Goal: Find specific page/section: Find specific page/section

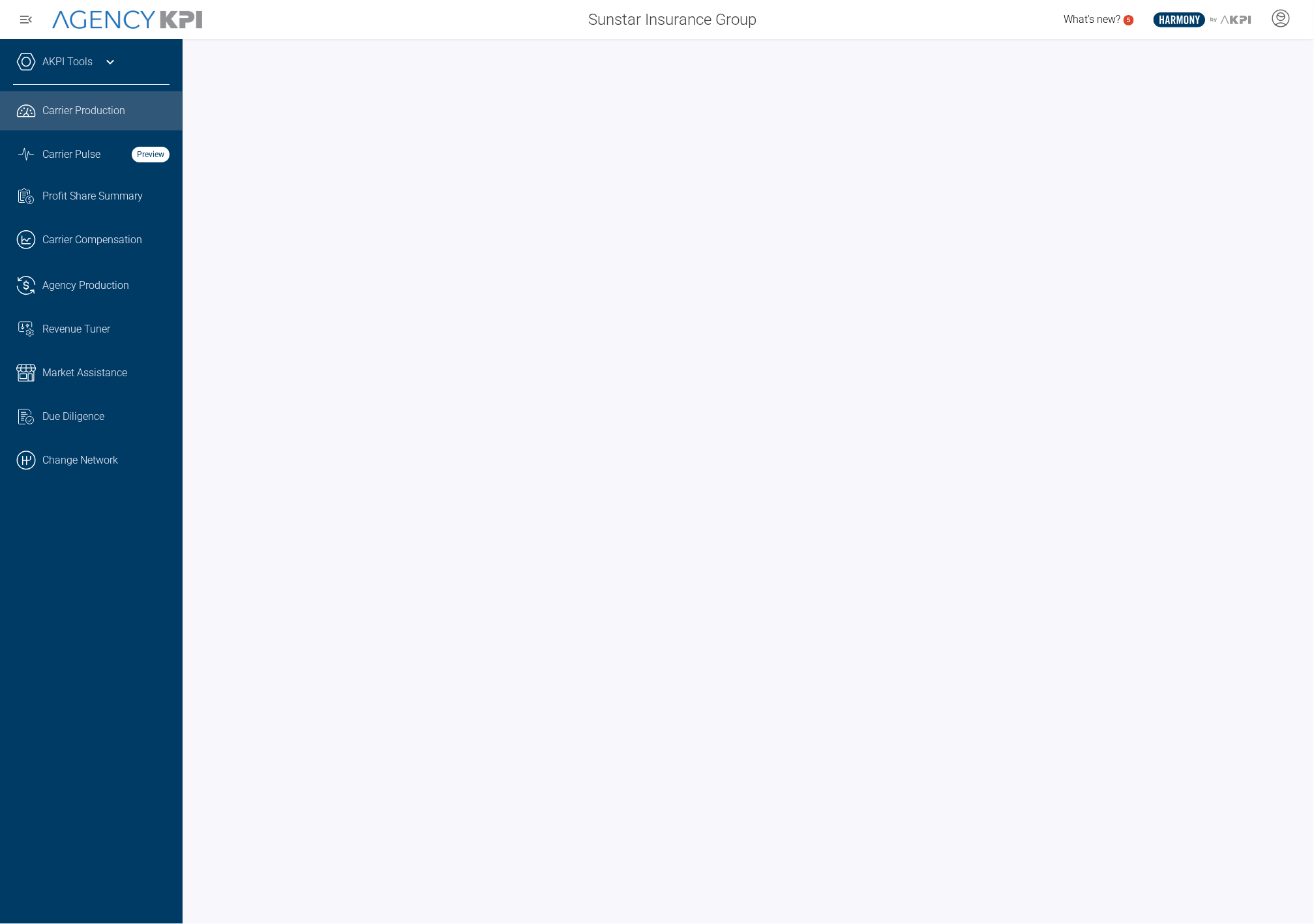
click at [65, 465] on link ".cls-1{fill:none;stroke:#000;stroke-linecap:round;stroke-linejoin:round;stroke-…" at bounding box center [91, 460] width 183 height 39
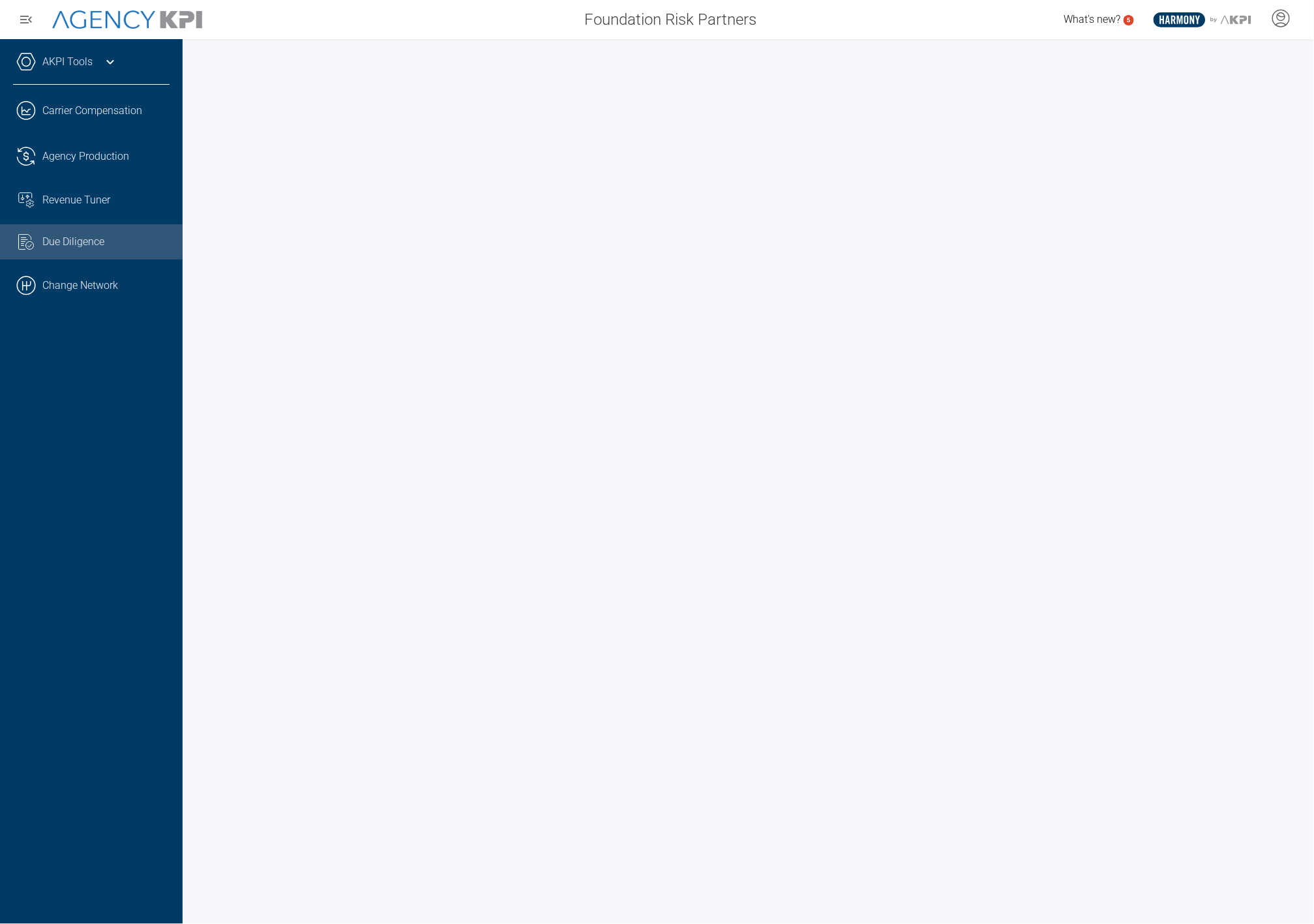
click at [112, 57] on icon at bounding box center [110, 62] width 16 height 16
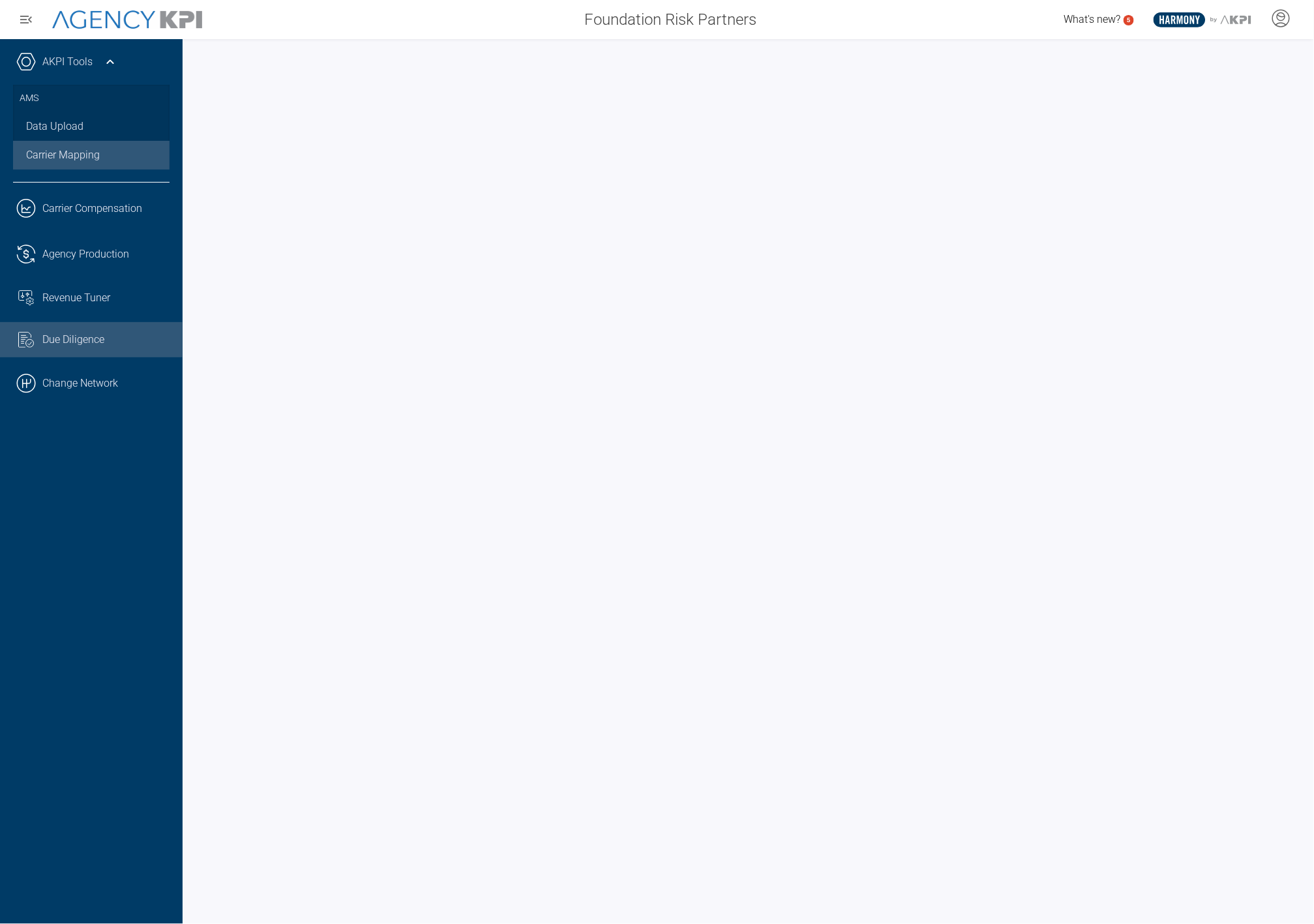
click at [101, 145] on link "Carrier Mapping" at bounding box center [91, 156] width 156 height 29
